Goal: Information Seeking & Learning: Learn about a topic

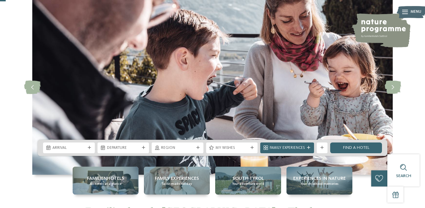
scroll to position [26, 0]
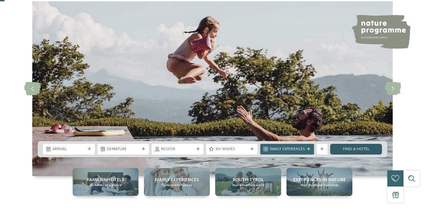
click at [369, 151] on link "Find a hotel" at bounding box center [356, 149] width 52 height 11
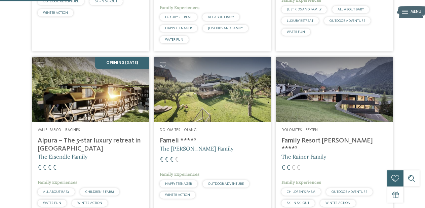
scroll to position [300, 0]
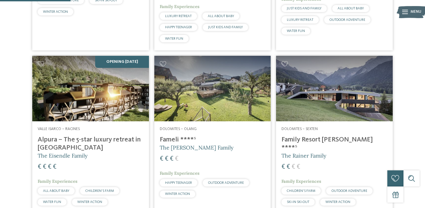
click at [310, 136] on h4 "Family Resort [PERSON_NAME] ****ˢ" at bounding box center [335, 144] width 106 height 16
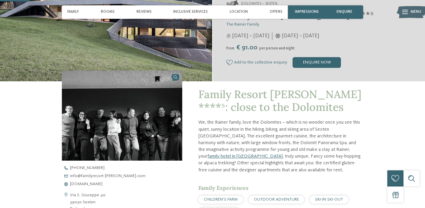
scroll to position [120, 0]
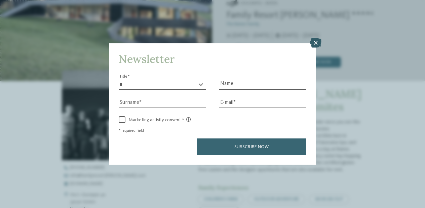
click at [316, 45] on icon at bounding box center [315, 42] width 11 height 9
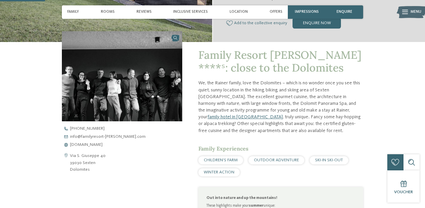
scroll to position [161, 0]
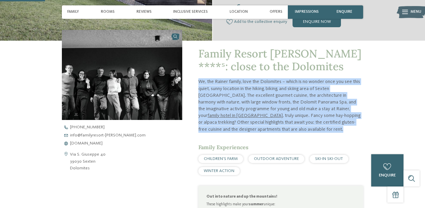
drag, startPoint x: 198, startPoint y: 80, endPoint x: 260, endPoint y: 133, distance: 81.4
click at [260, 133] on div "Family Resort Rainer ****ˢ: close to the Dolomites We, the Rainer family, love …" at bounding box center [281, 182] width 165 height 270
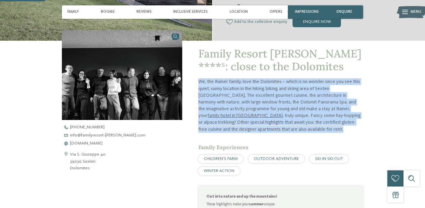
copy div "We, the Rainer family, love the Dolomites – which is no wonder once you see thi…"
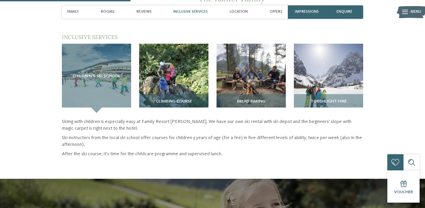
scroll to position [467, 0]
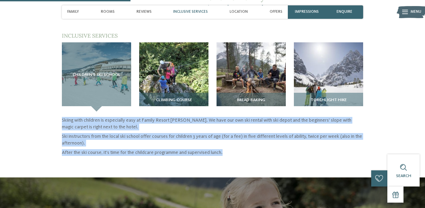
drag, startPoint x: 63, startPoint y: 120, endPoint x: 234, endPoint y: 156, distance: 175.2
copy div "Skiing with children is especially easy at Family Resort Rainer. We have our ow…"
